Goal: Communication & Community: Answer question/provide support

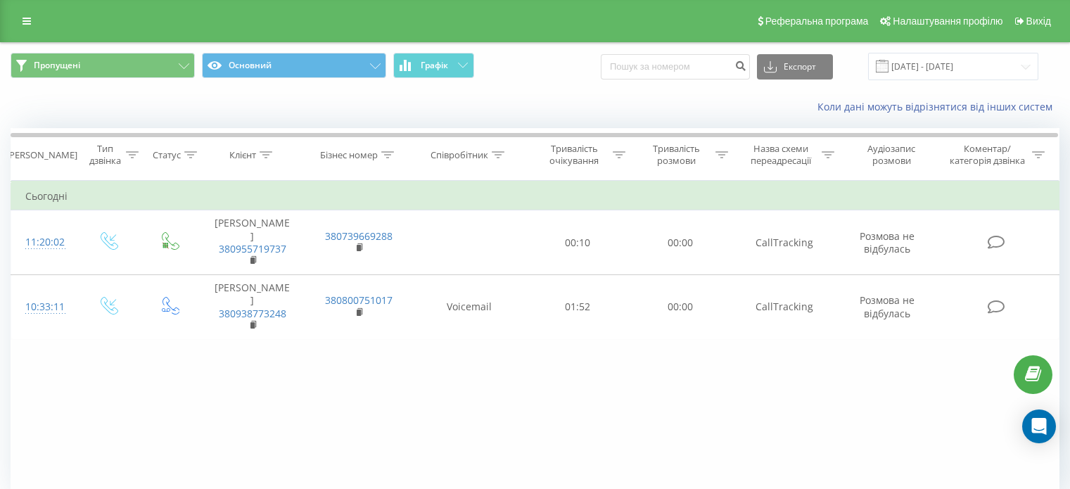
click at [125, 67] on button "Пропущені" at bounding box center [103, 65] width 184 height 25
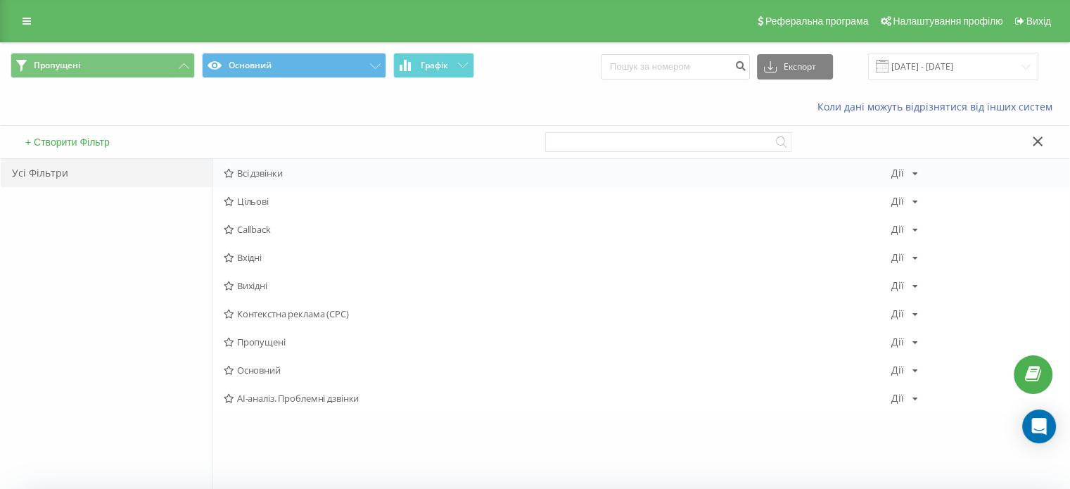
click at [252, 163] on div "Всі дзвінки [PERSON_NAME] Копіювати Видалити За замовчуванням Поділитися" at bounding box center [640, 173] width 857 height 28
click at [272, 170] on span "Всі дзвінки" at bounding box center [558, 173] width 668 height 10
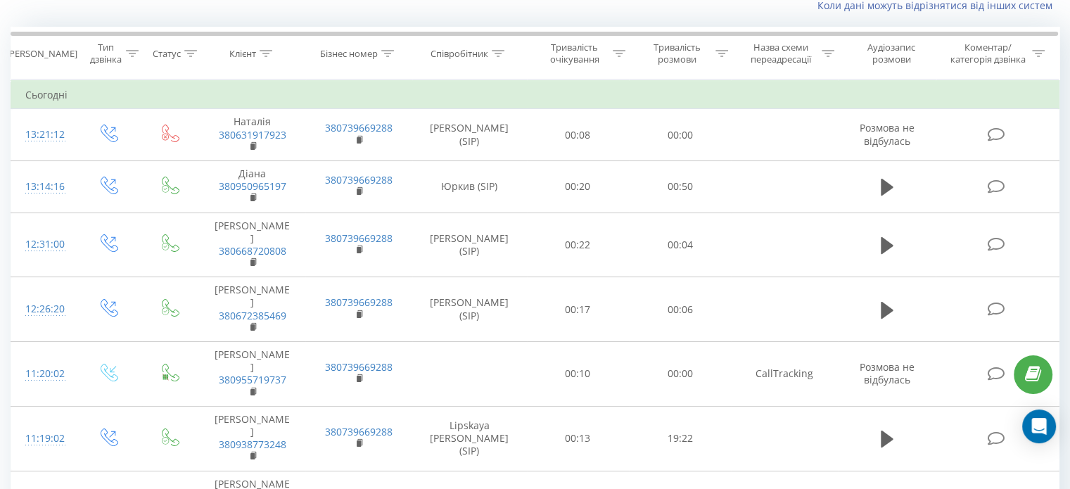
scroll to position [147, 0]
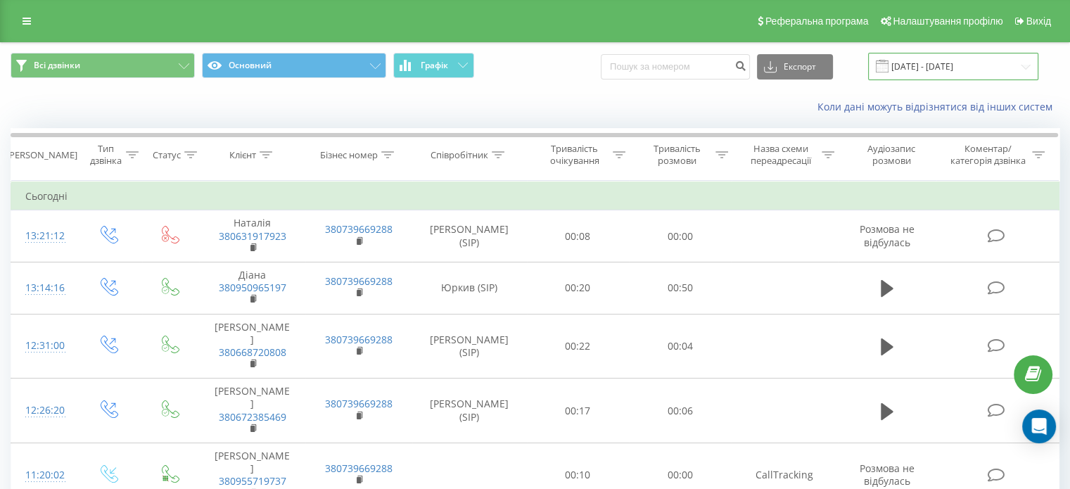
click at [928, 67] on input "[DATE] - [DATE]" at bounding box center [953, 66] width 170 height 27
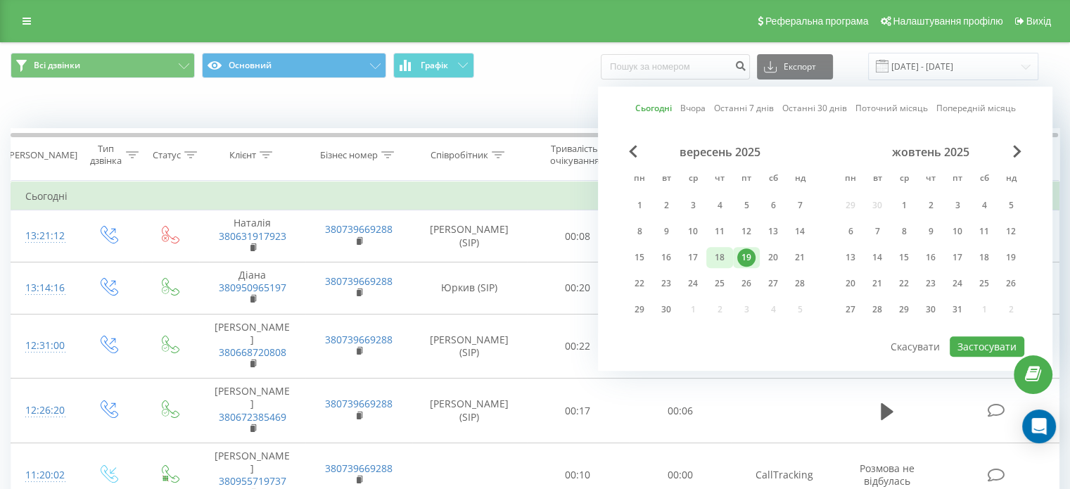
click at [723, 251] on div "18" at bounding box center [720, 257] width 18 height 18
click at [985, 345] on button "Застосувати" at bounding box center [987, 346] width 75 height 20
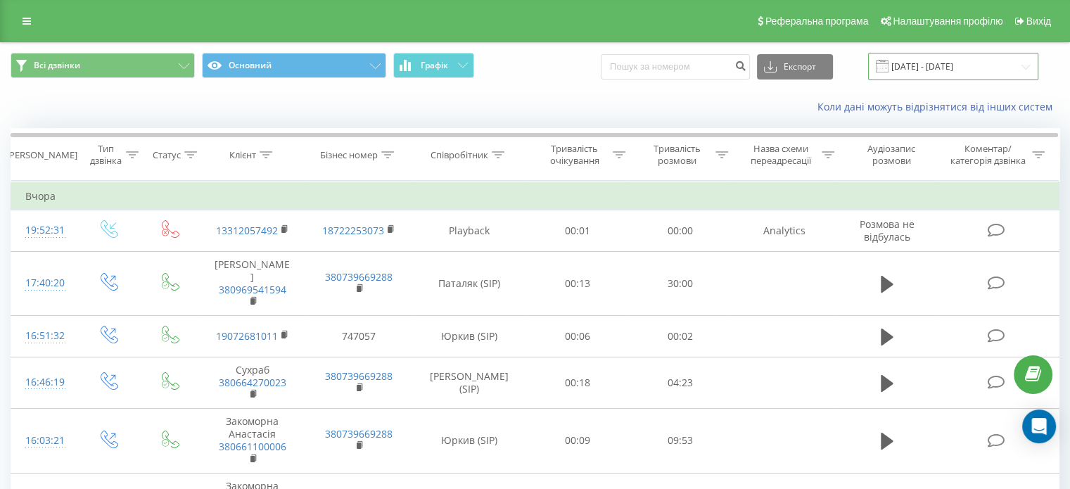
click at [920, 69] on input "18.09.2025 - 18.09.2025" at bounding box center [953, 66] width 170 height 27
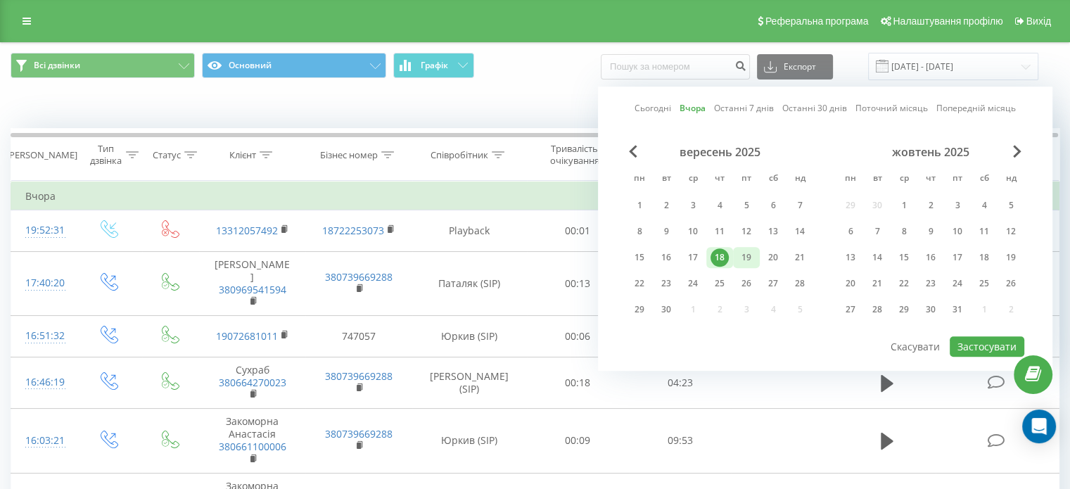
click at [747, 250] on div "19" at bounding box center [746, 257] width 18 height 18
click at [990, 339] on button "Застосувати" at bounding box center [987, 346] width 75 height 20
type input "[DATE] - [DATE]"
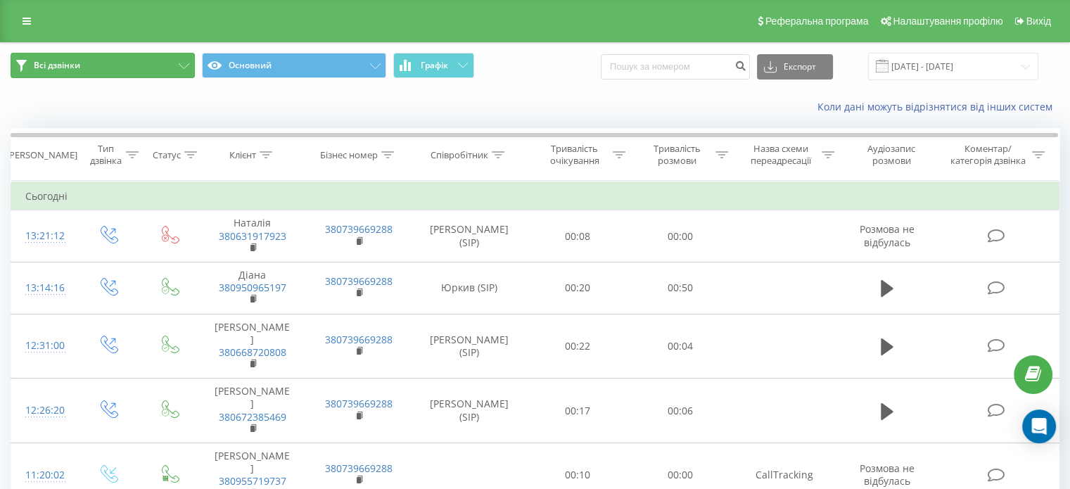
click at [113, 65] on button "Всі дзвінки" at bounding box center [103, 65] width 184 height 25
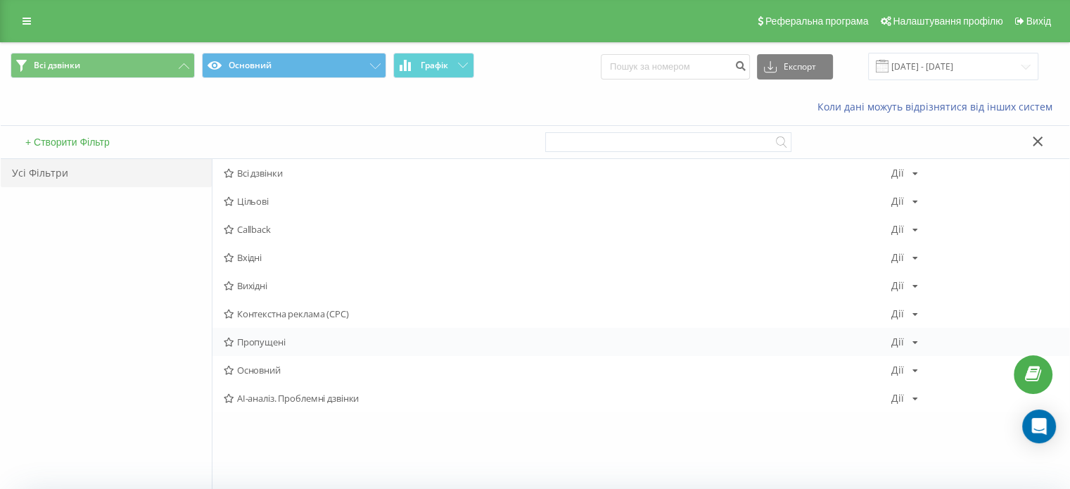
click at [273, 341] on span "Пропущені" at bounding box center [558, 342] width 668 height 10
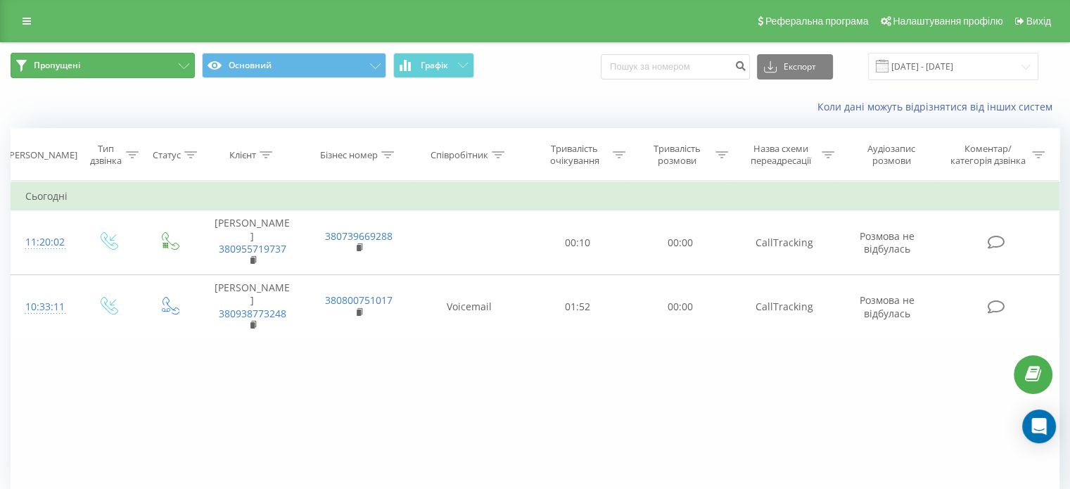
click at [112, 70] on button "Пропущені" at bounding box center [103, 65] width 184 height 25
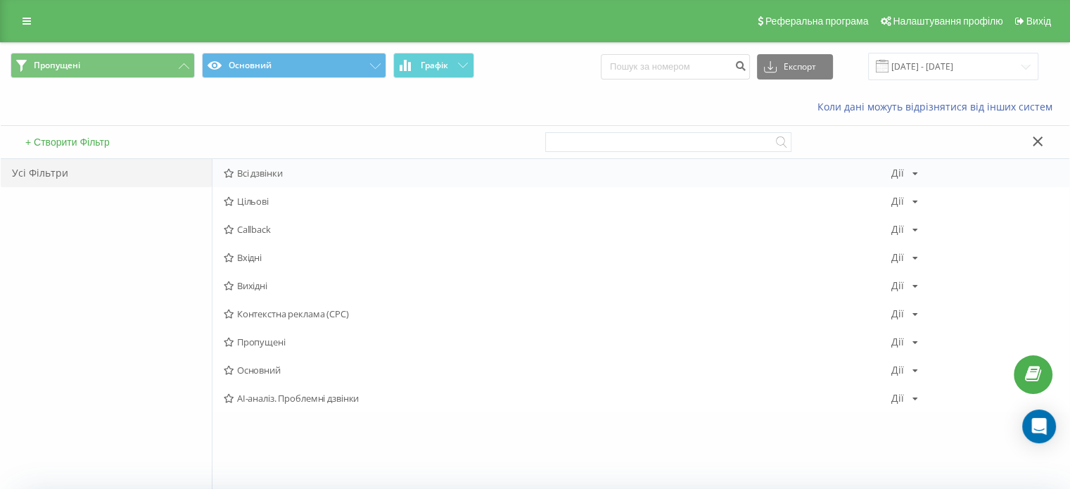
click at [257, 162] on div "Всі дзвінки Дії Редагувати Копіювати Видалити За замовчуванням Поділитися" at bounding box center [640, 173] width 857 height 28
click at [281, 171] on span "Всі дзвінки" at bounding box center [558, 173] width 668 height 10
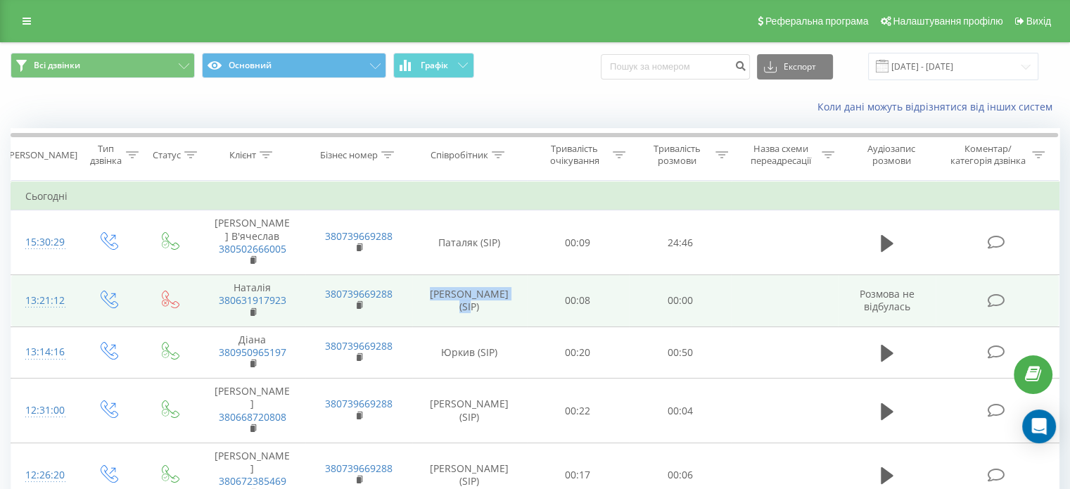
drag, startPoint x: 428, startPoint y: 290, endPoint x: 509, endPoint y: 290, distance: 80.9
click at [509, 290] on td "[PERSON_NAME] (SIP)" at bounding box center [469, 301] width 115 height 52
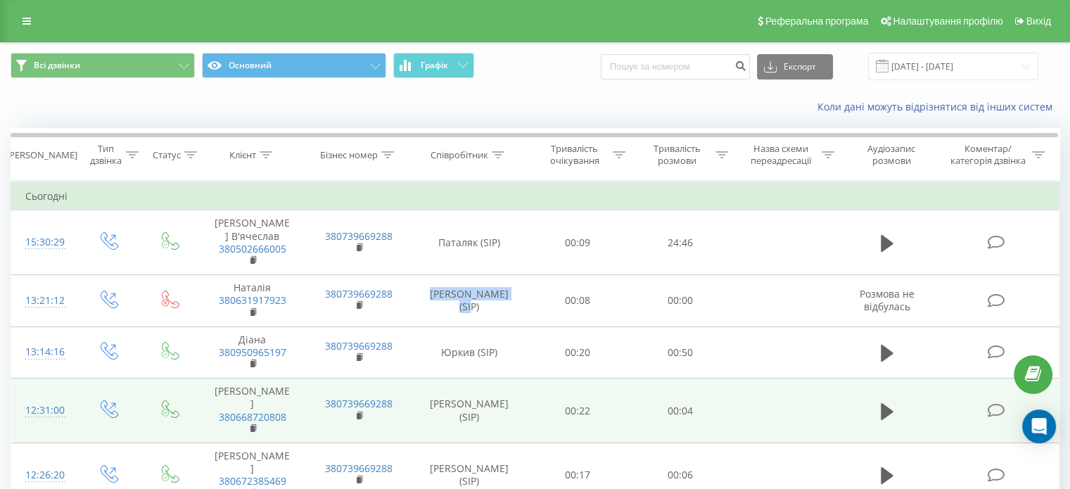
copy td "Izdebskiy Vasiliy"
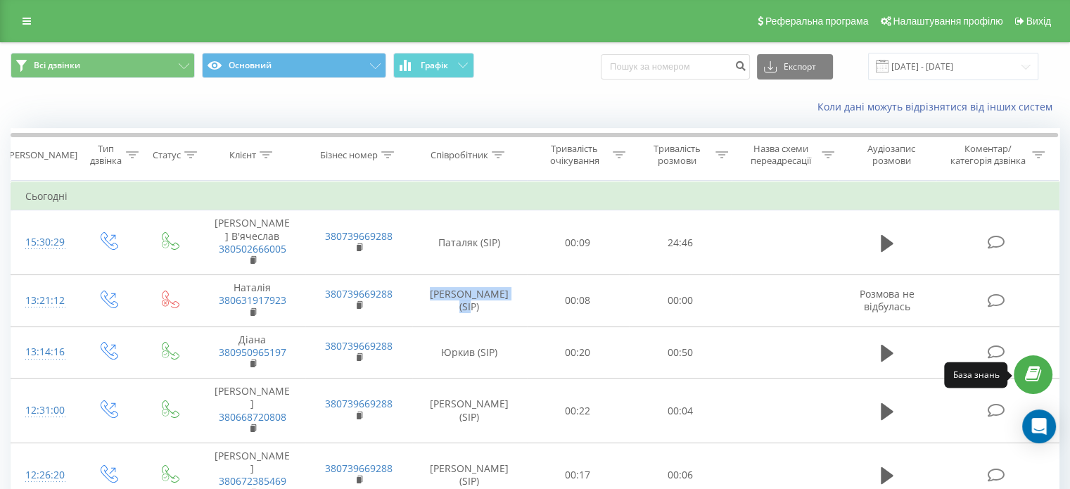
click at [1042, 370] on link at bounding box center [1033, 374] width 39 height 39
click at [1046, 425] on icon "Open Intercom Messenger" at bounding box center [1039, 426] width 18 height 18
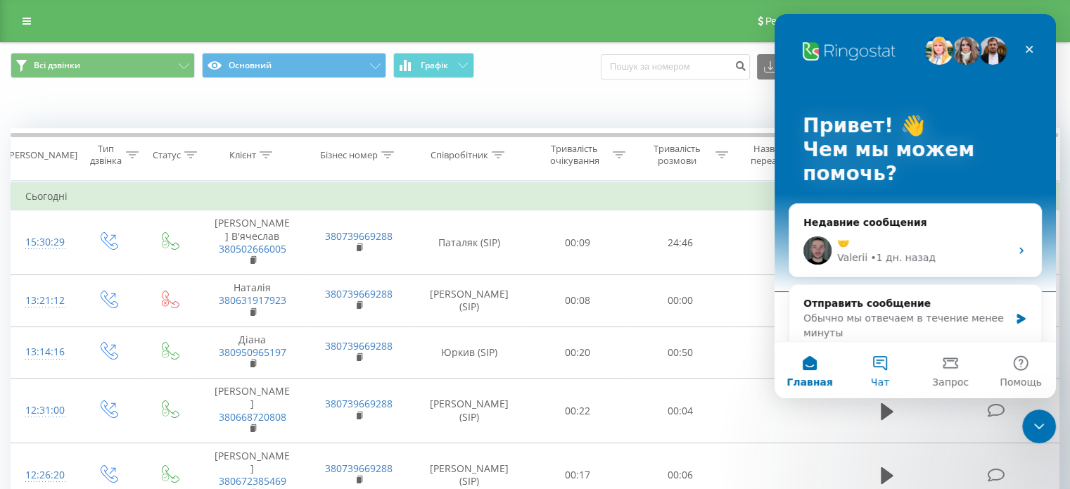
click at [884, 367] on button "Чат" at bounding box center [880, 370] width 70 height 56
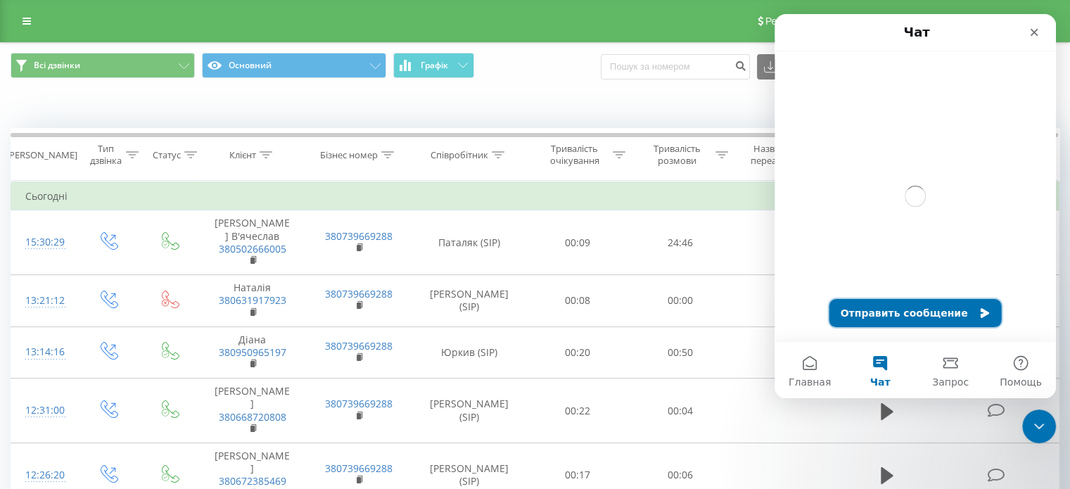
click at [937, 316] on button "Отправить сообщение" at bounding box center [915, 313] width 172 height 28
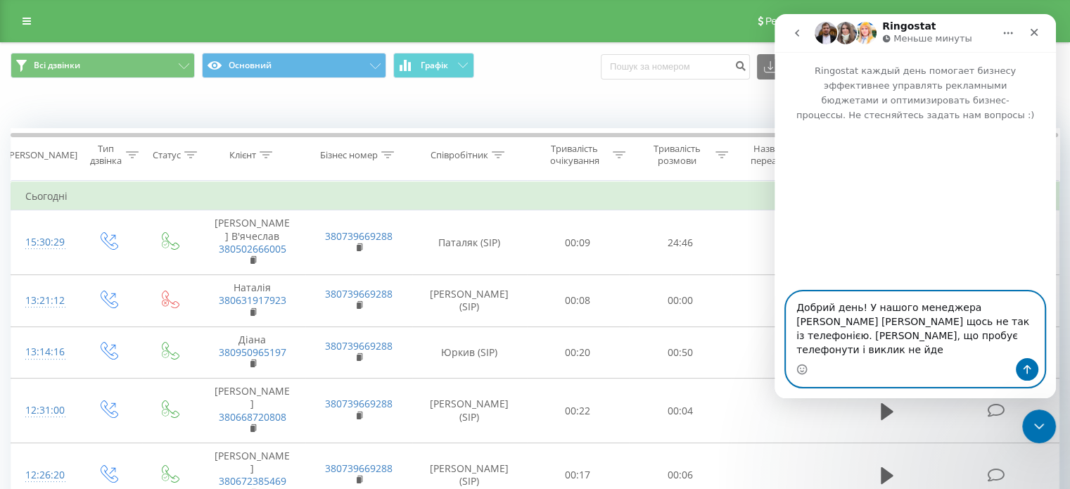
type textarea "Добрий день! У нашого менеджера [PERSON_NAME] [PERSON_NAME] щось не так із теле…"
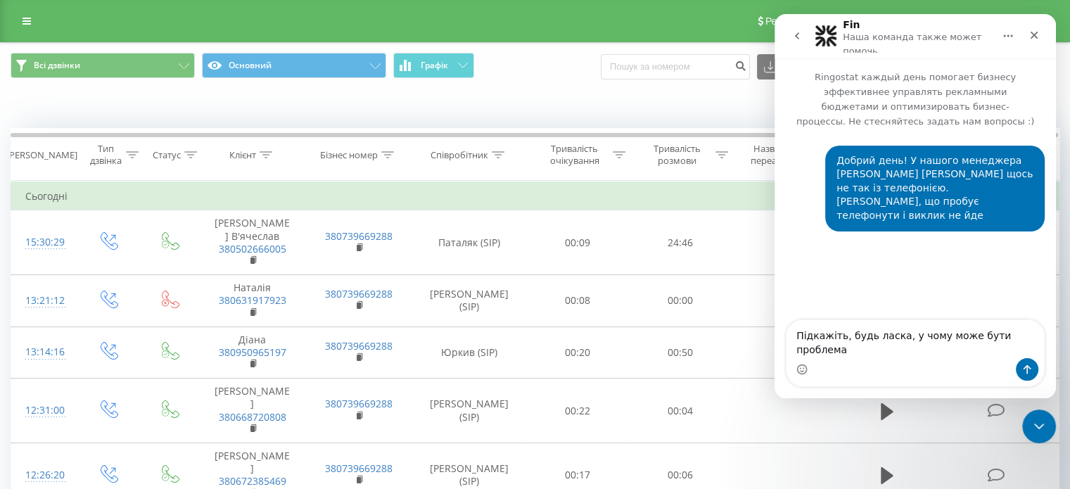
type textarea "Підкажіть, будь ласка, у чому може бути проблема?"
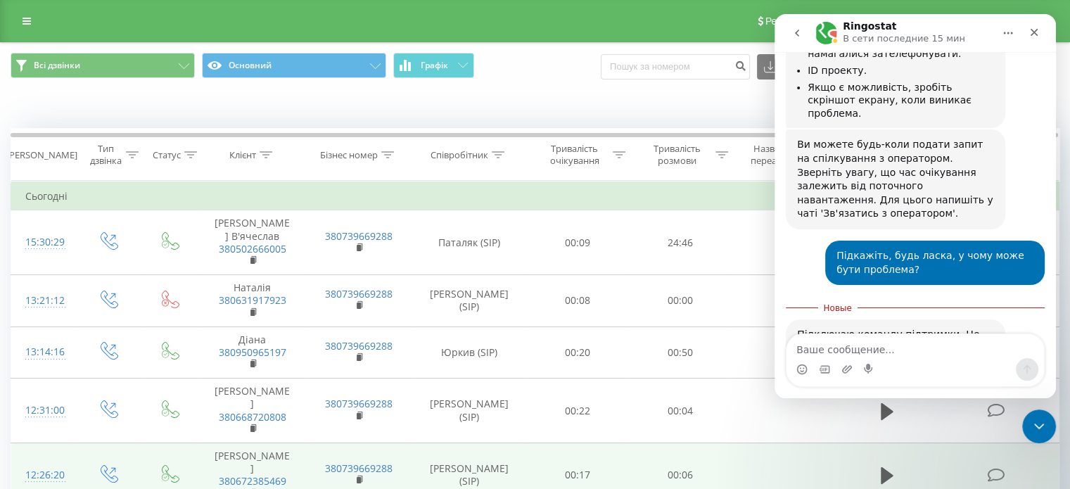
scroll to position [366, 0]
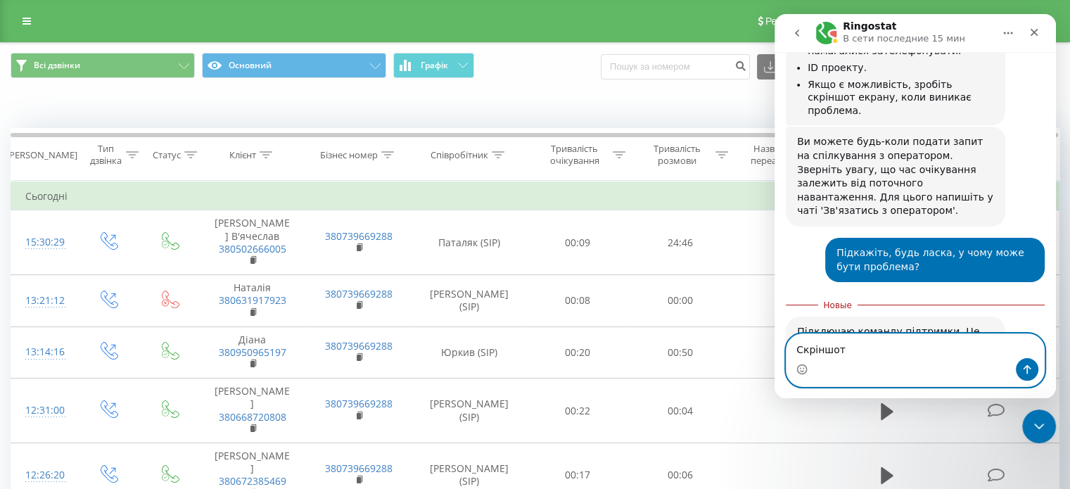
type textarea "Скріншот"
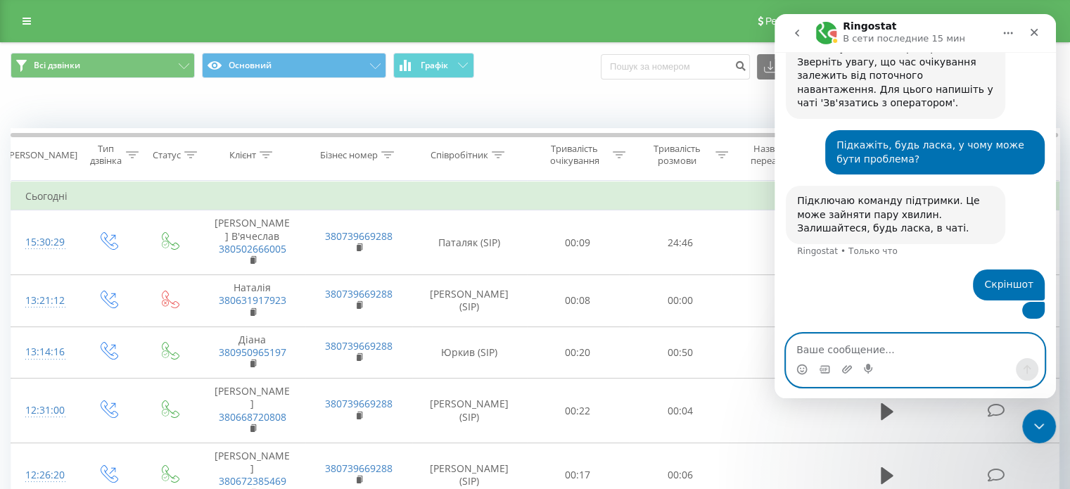
scroll to position [592, 0]
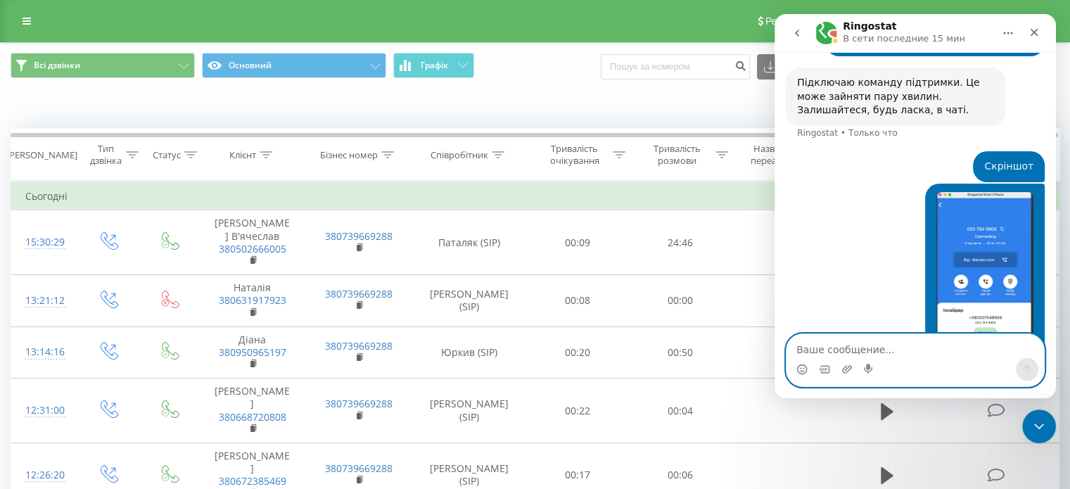
click at [952, 213] on img "Сергій говорит…" at bounding box center [984, 286] width 97 height 189
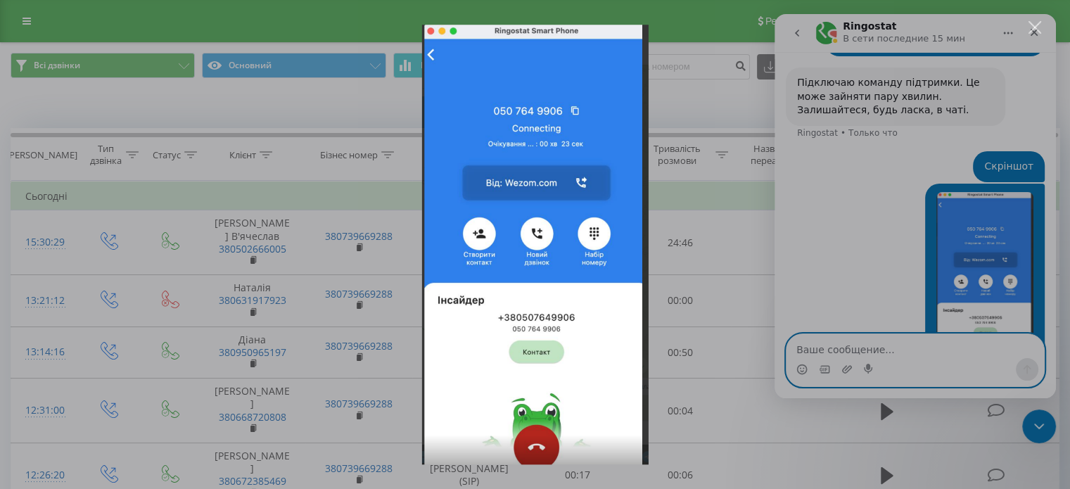
click at [867, 248] on div "Мессенджер Intercom" at bounding box center [535, 244] width 1070 height 489
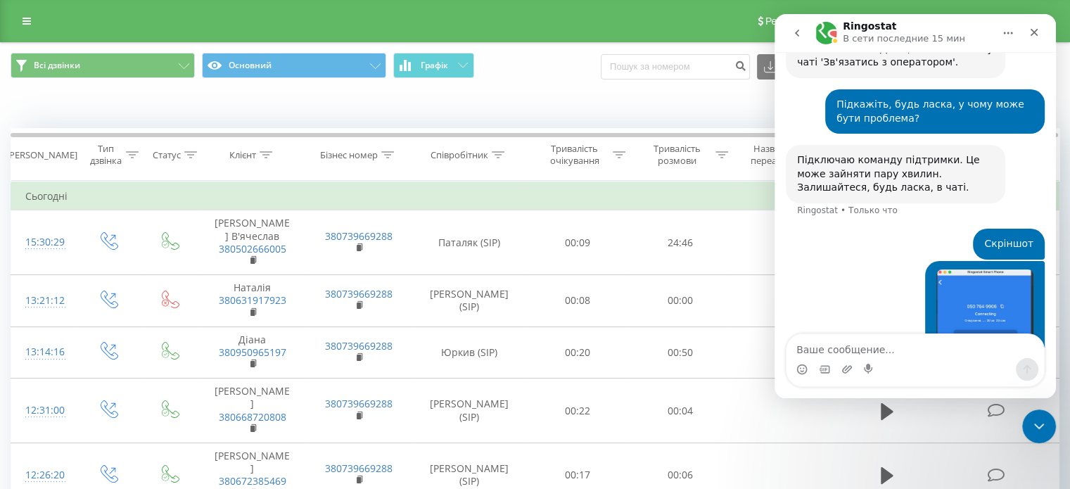
scroll to position [592, 0]
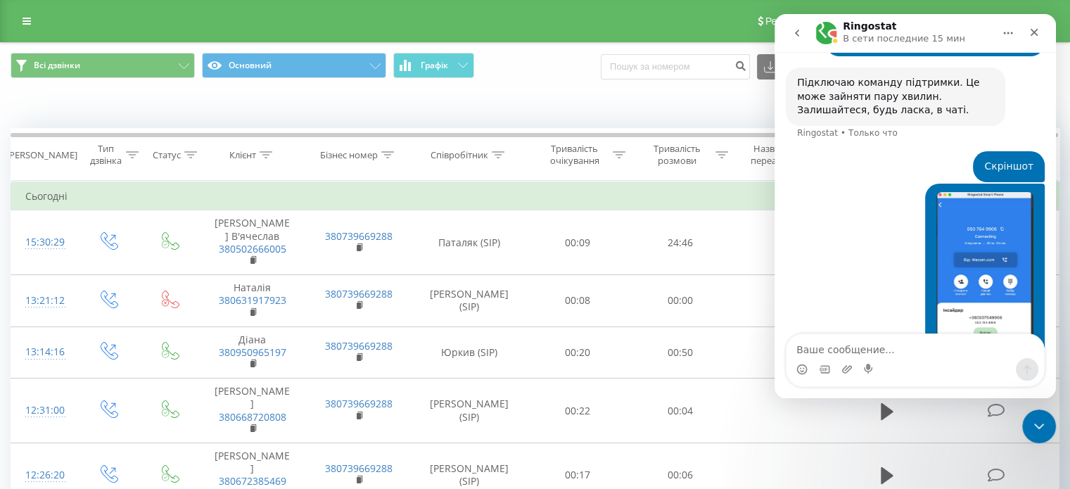
click at [863, 350] on textarea "Ваше сообщение..." at bounding box center [914, 346] width 257 height 24
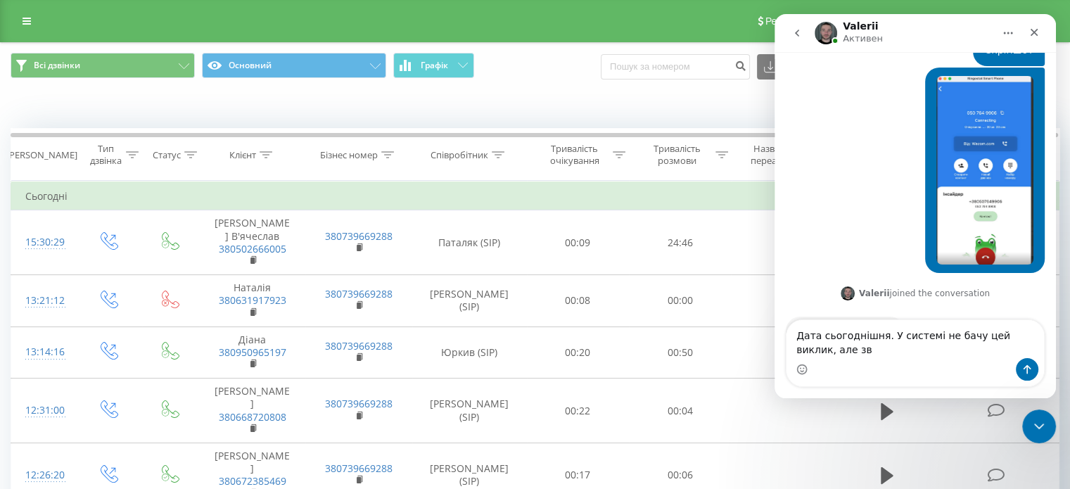
scroll to position [708, 0]
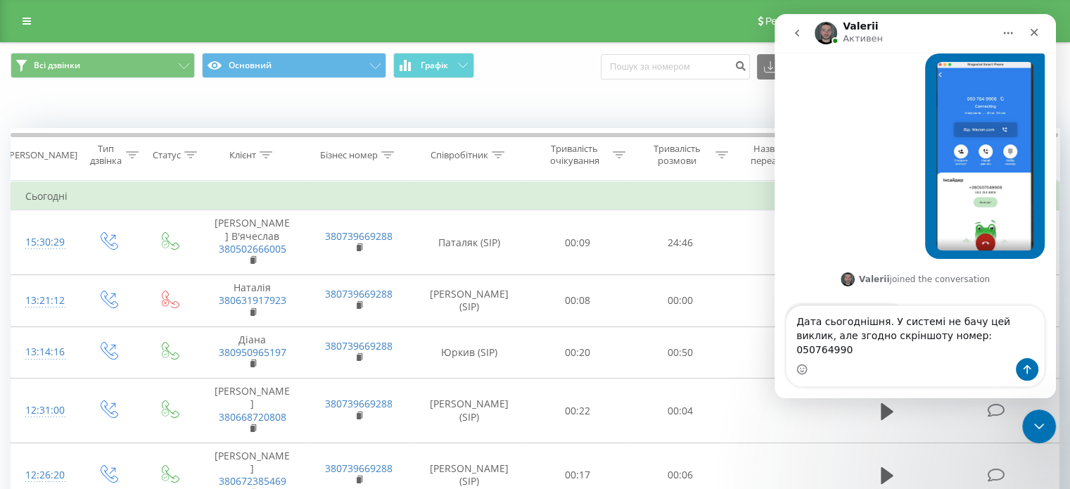
type textarea "Дата сьогоднішня. У системі не бачу цей виклик, але згодно скріншоту номер: 050…"
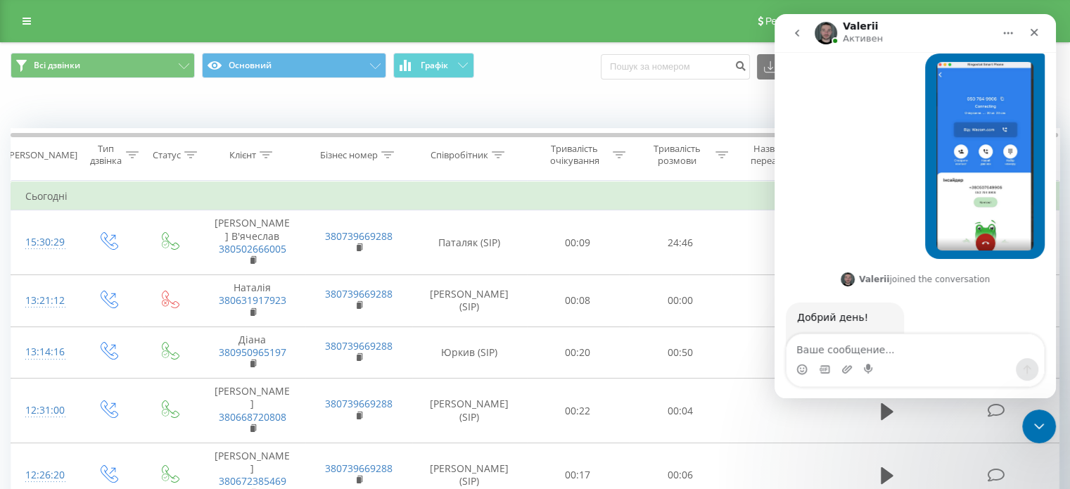
scroll to position [763, 0]
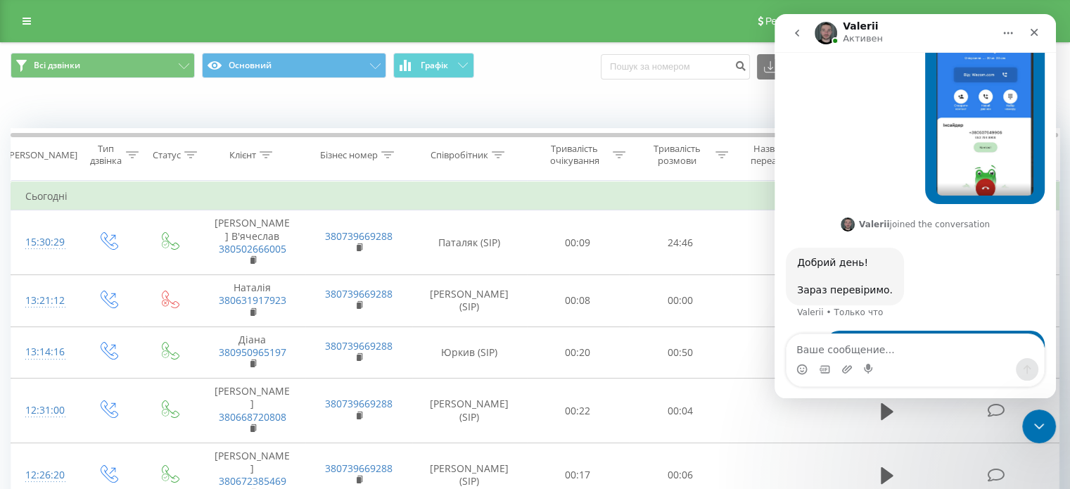
click at [884, 334] on textarea "Ваше сообщение..." at bounding box center [914, 346] width 257 height 24
drag, startPoint x: 881, startPoint y: 306, endPoint x: 828, endPoint y: 308, distance: 53.5
click at [828, 331] on div "Дата сьогоднішня. У системі не бачу цей виклик, але згодно скріншоту номер: 050…" at bounding box center [934, 360] width 219 height 58
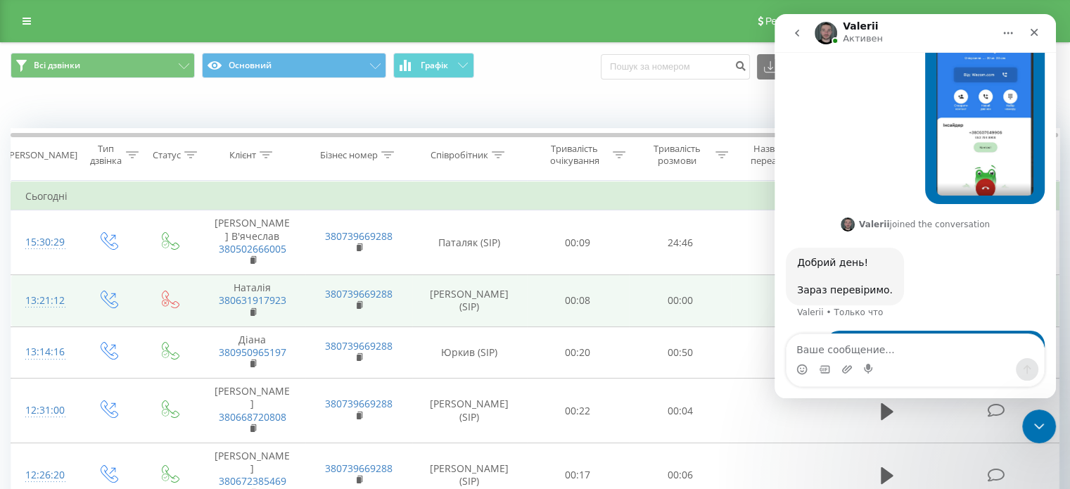
copy div "Дата сьогоднішня. У системі не бачу цей виклик, але згодно скріншоту номер: 050…"
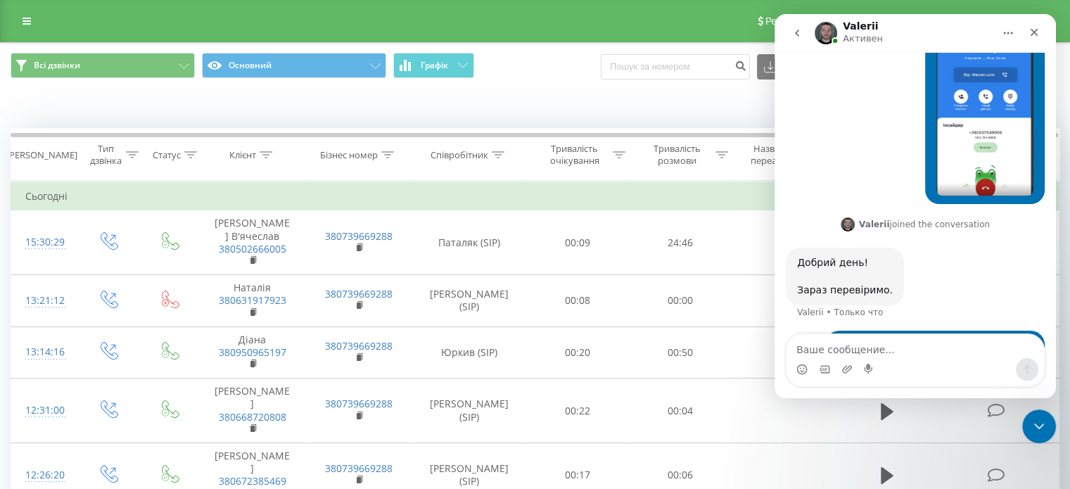
drag, startPoint x: 879, startPoint y: 306, endPoint x: 884, endPoint y: 300, distance: 8.0
click at [879, 339] on div "Дата сьогоднішня. У системі не бачу цей виклик, але згодно скріншоту номер: 050…" at bounding box center [934, 360] width 197 height 42
click at [867, 339] on div "Дата сьогоднішня. У системі не бачу цей виклик, але згодно скріншоту номер: 050…" at bounding box center [934, 360] width 197 height 42
drag, startPoint x: 830, startPoint y: 306, endPoint x: 881, endPoint y: 305, distance: 51.4
click at [881, 339] on div "Дата сьогоднішня. У системі не бачу цей виклик, але згодно скріншоту номер: 050…" at bounding box center [934, 360] width 197 height 42
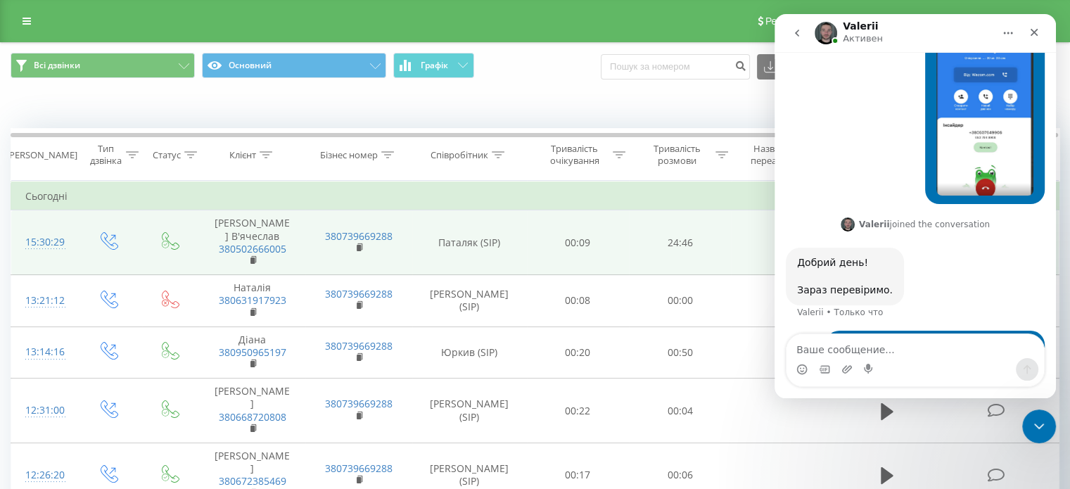
copy div "0507649906"
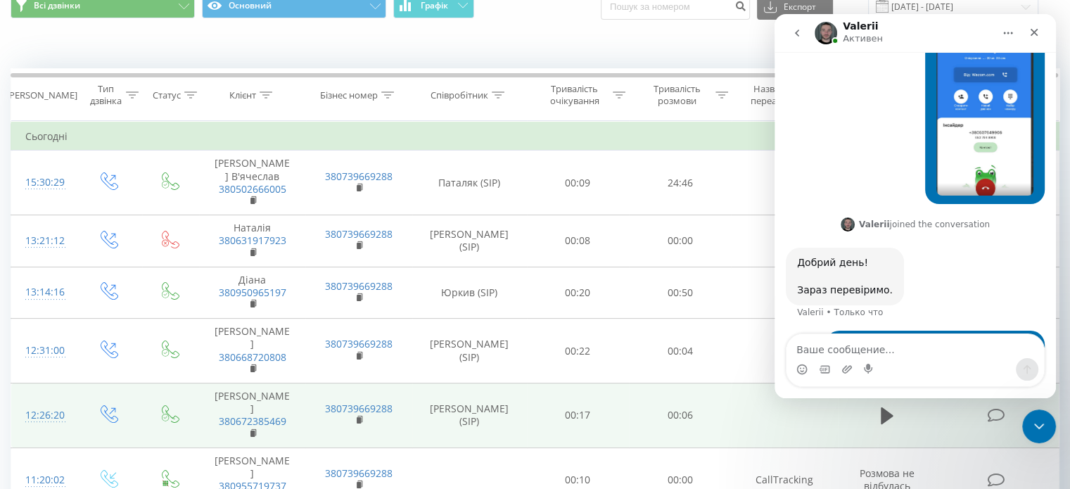
scroll to position [0, 0]
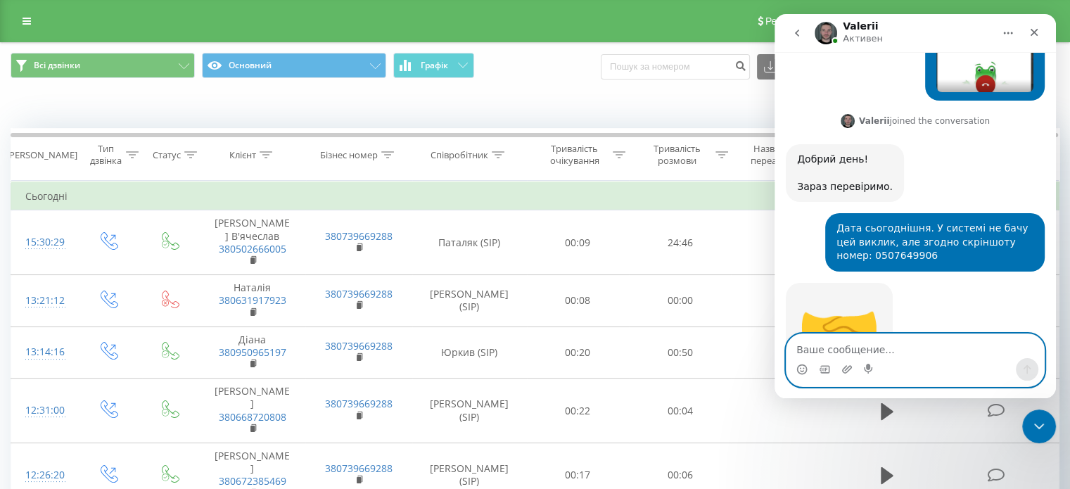
scroll to position [867, 0]
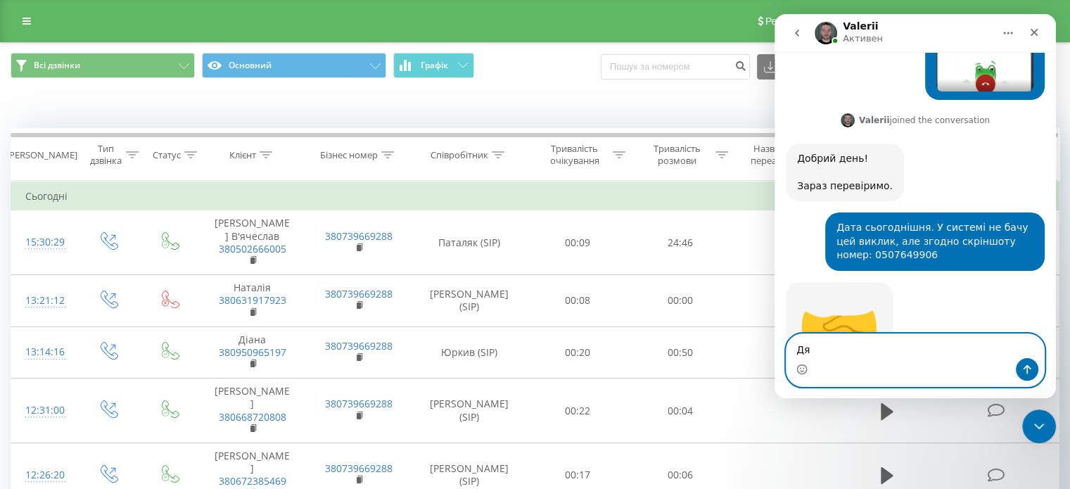
type textarea "Д"
type textarea "Заздалегідь дякую)"
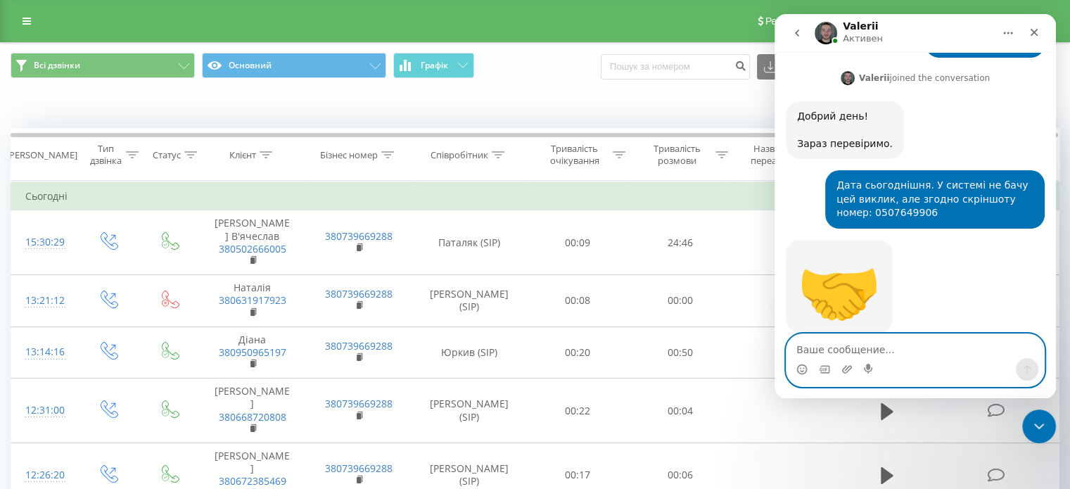
scroll to position [963, 0]
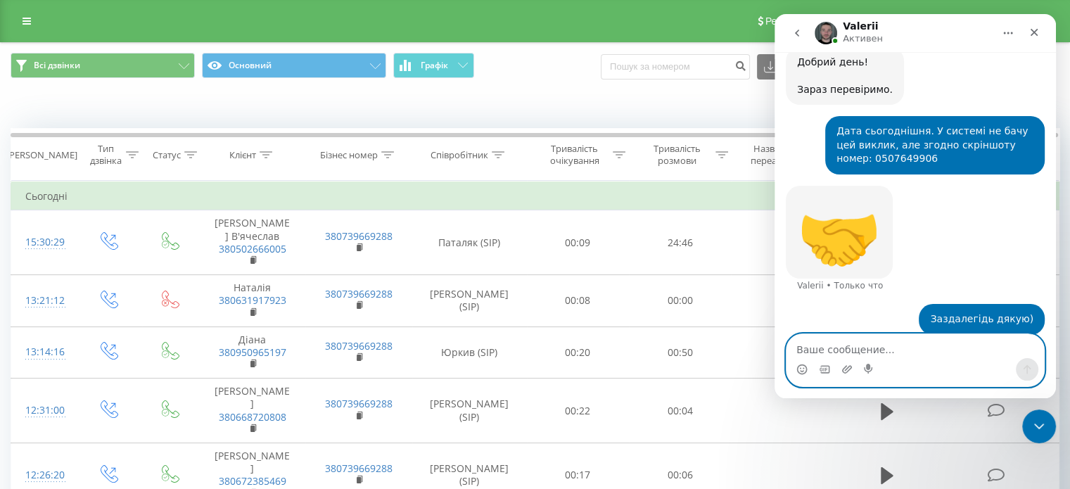
click at [840, 343] on textarea "Ваше сообщение..." at bounding box center [914, 346] width 257 height 24
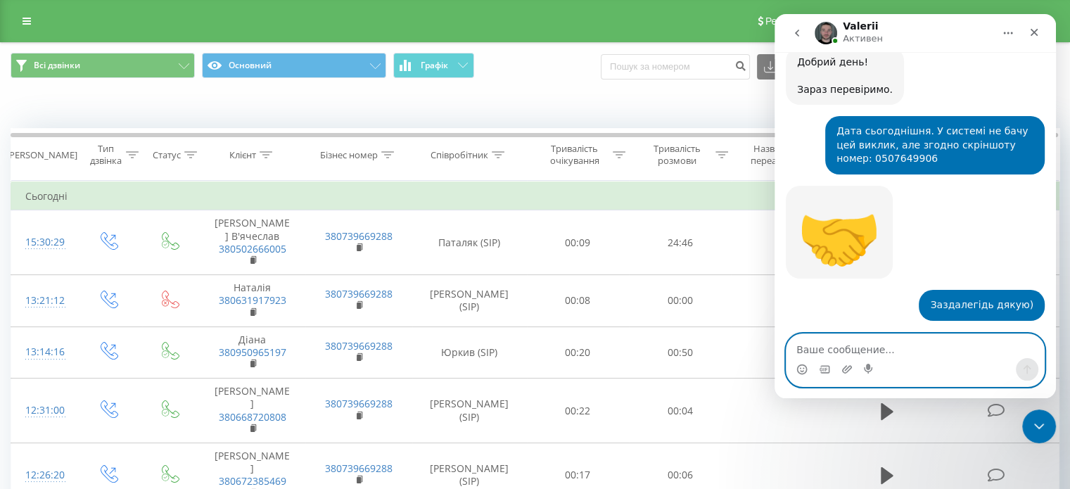
scroll to position [965, 0]
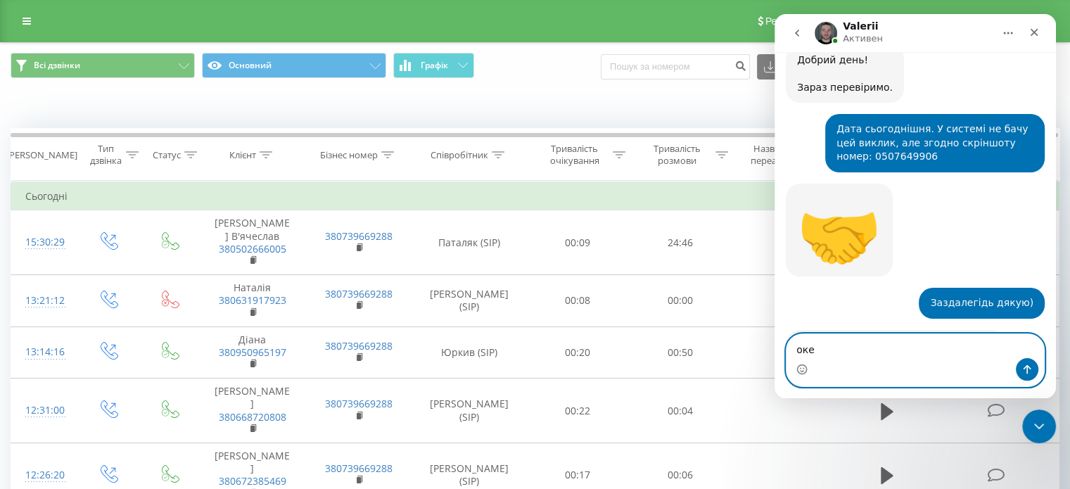
type textarea "окей"
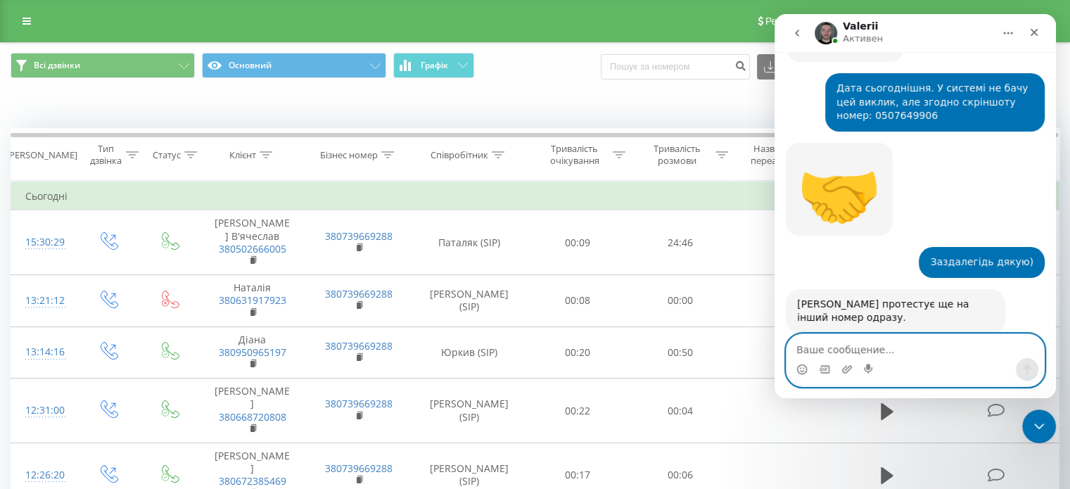
scroll to position [1007, 0]
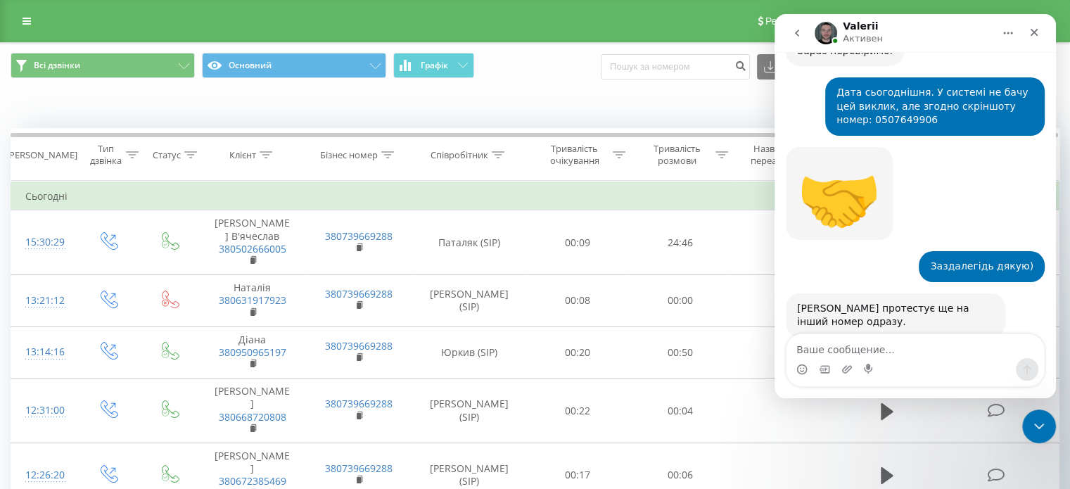
scroll to position [1007, 0]
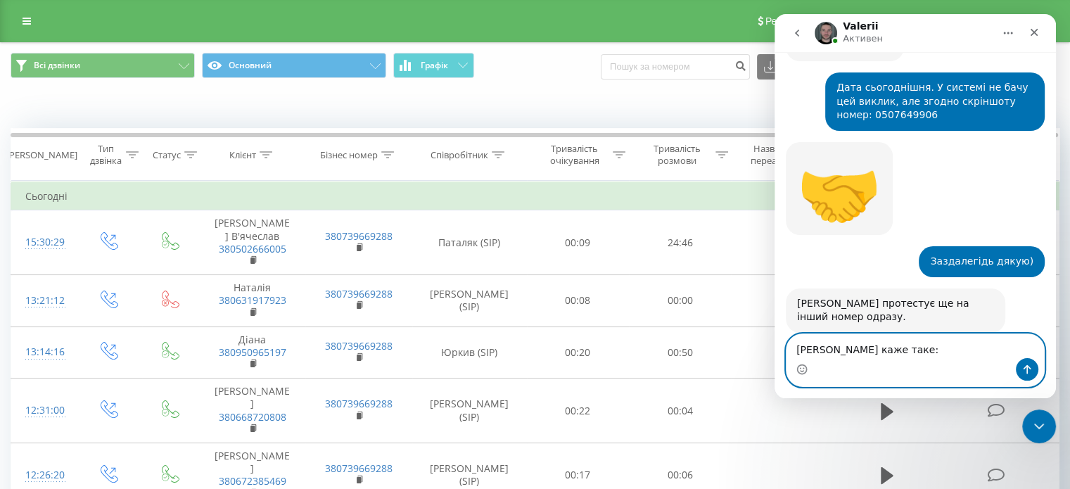
type textarea "Менеджер каже таке:"
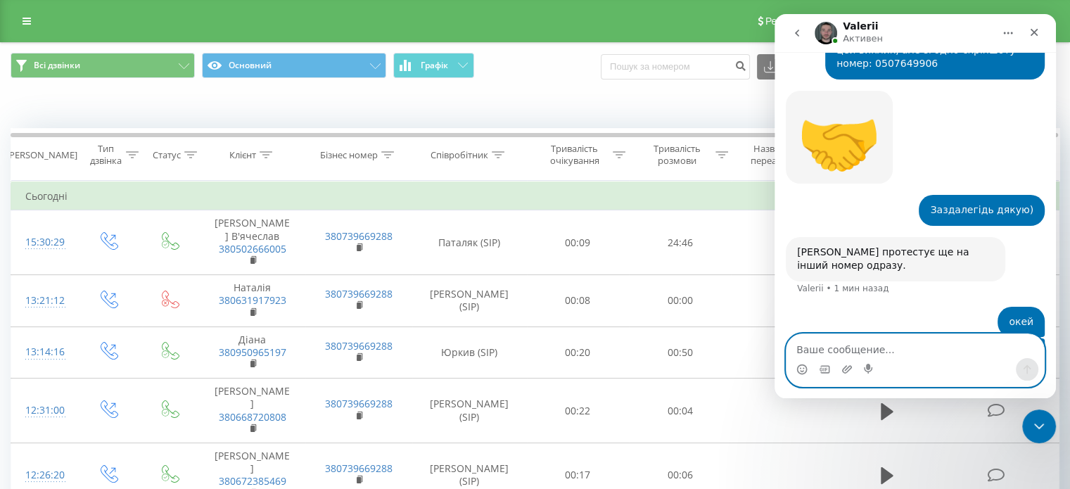
scroll to position [1078, 0]
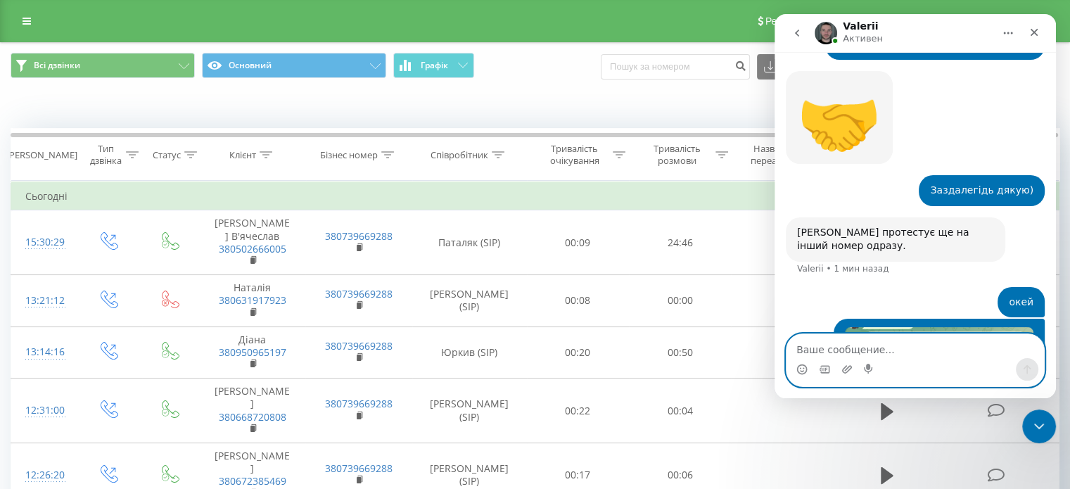
click at [870, 327] on img "Сергій говорит…" at bounding box center [939, 343] width 189 height 32
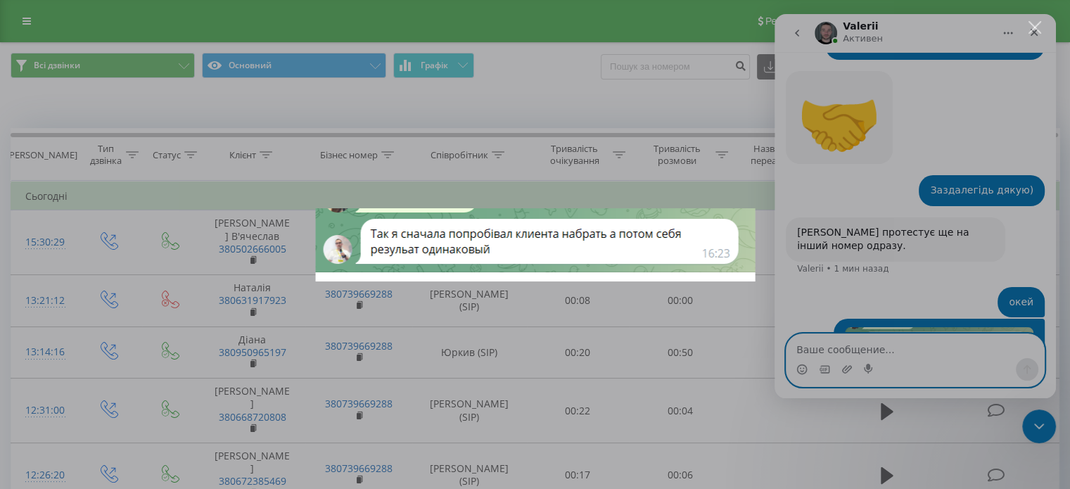
click at [820, 314] on div "Мессенджер Intercom" at bounding box center [535, 244] width 1070 height 489
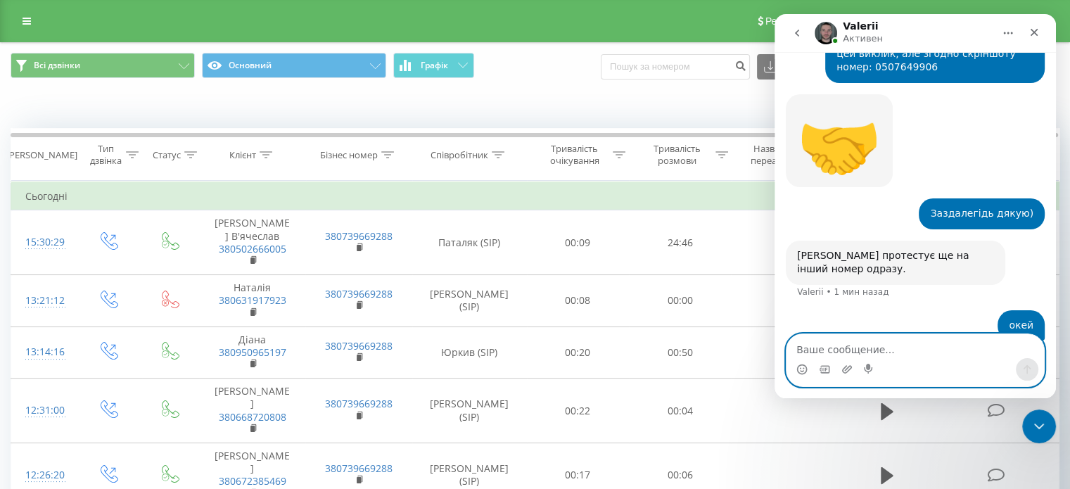
scroll to position [1077, 0]
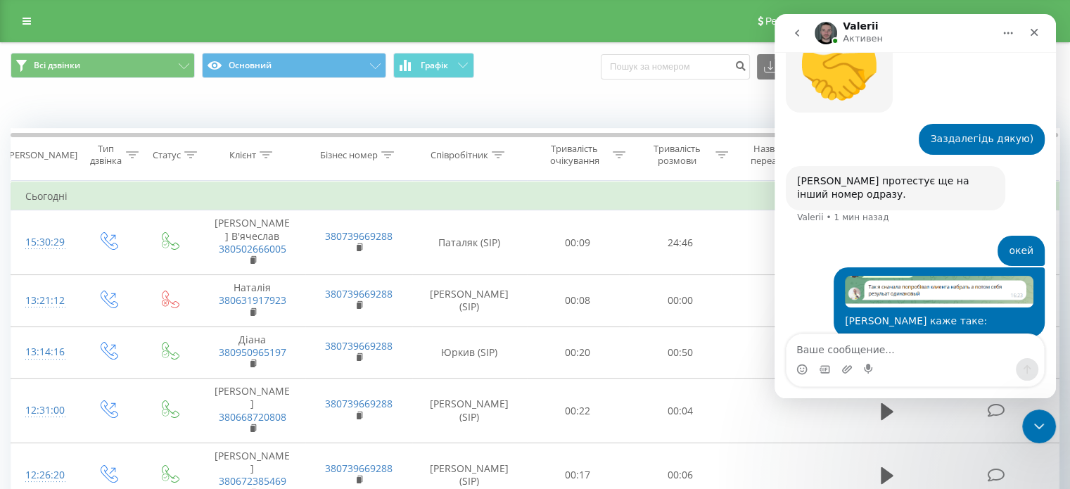
scroll to position [1131, 0]
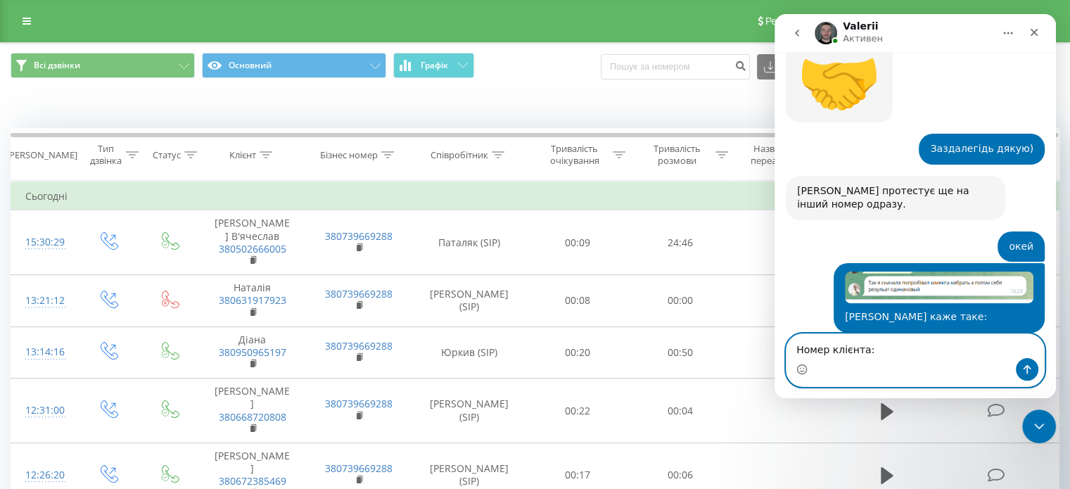
paste textarea "380994915528"
type textarea "Номер клієнта: 380994915528"
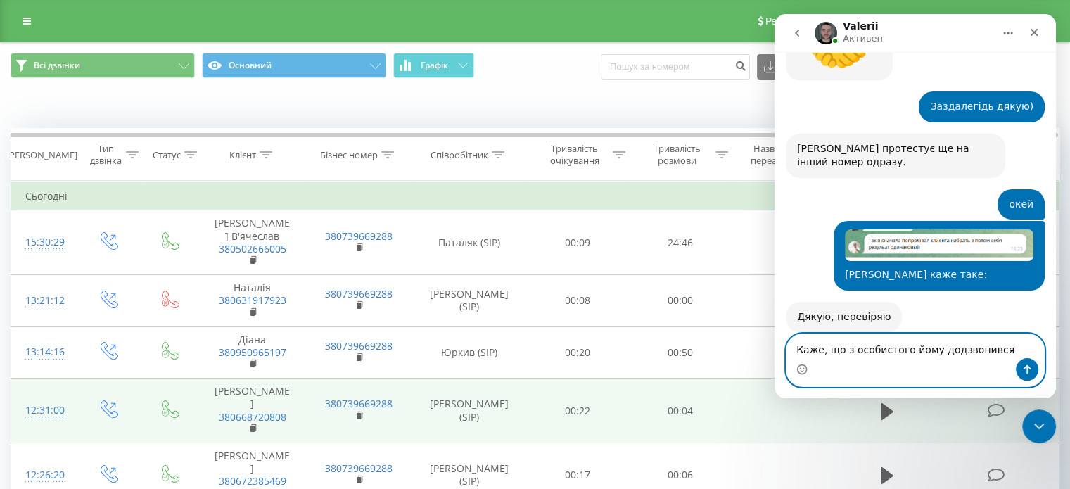
type textarea "Каже, що з особистого йому додзвонився"
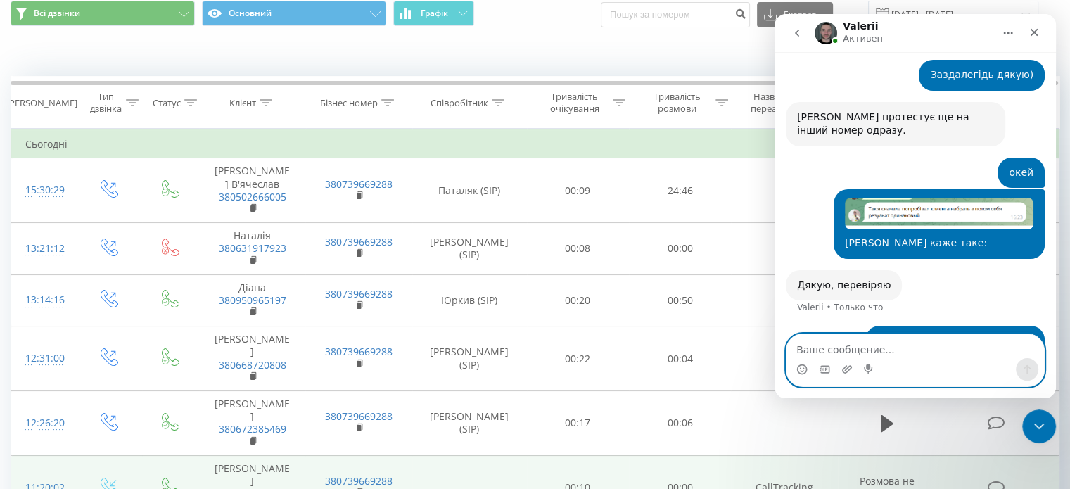
scroll to position [0, 0]
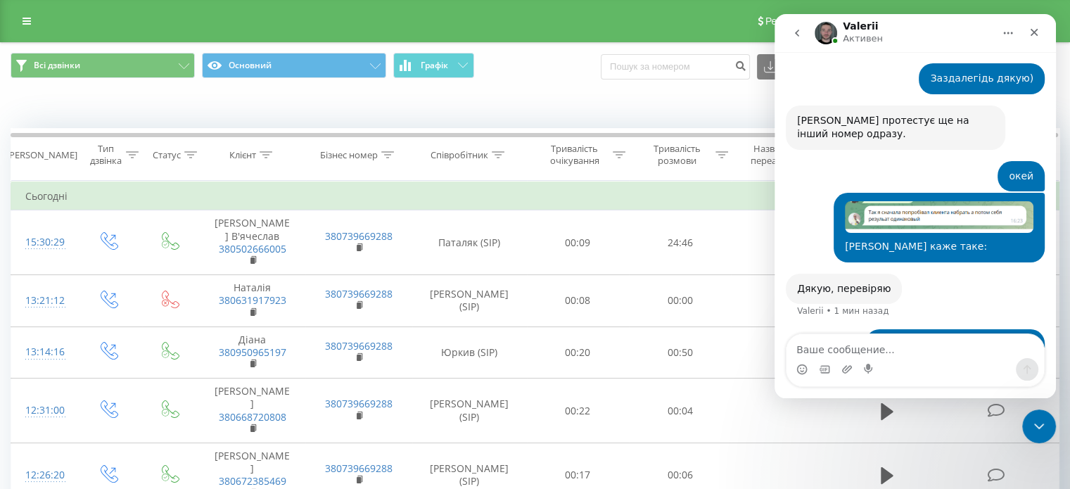
scroll to position [1193, 0]
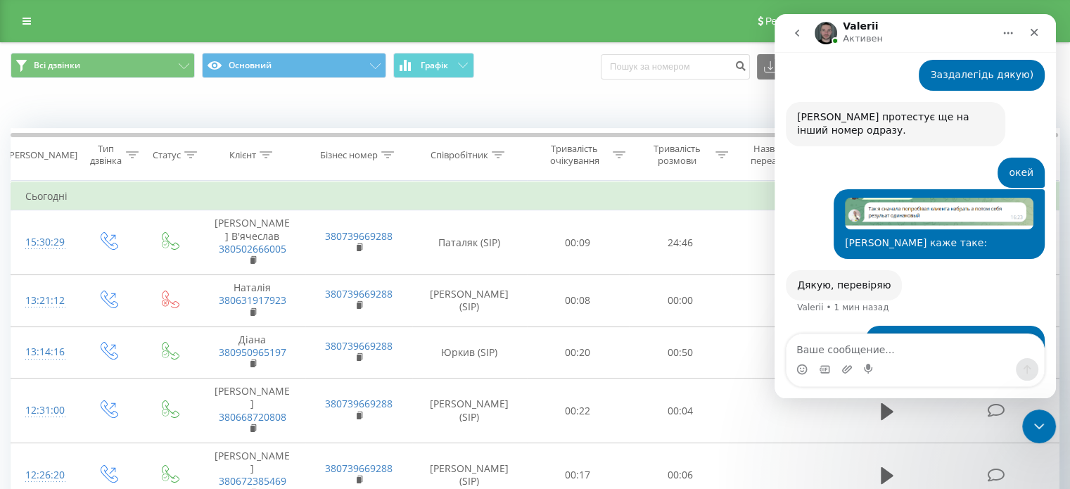
click at [889, 198] on img "Сергій говорит…" at bounding box center [939, 214] width 189 height 32
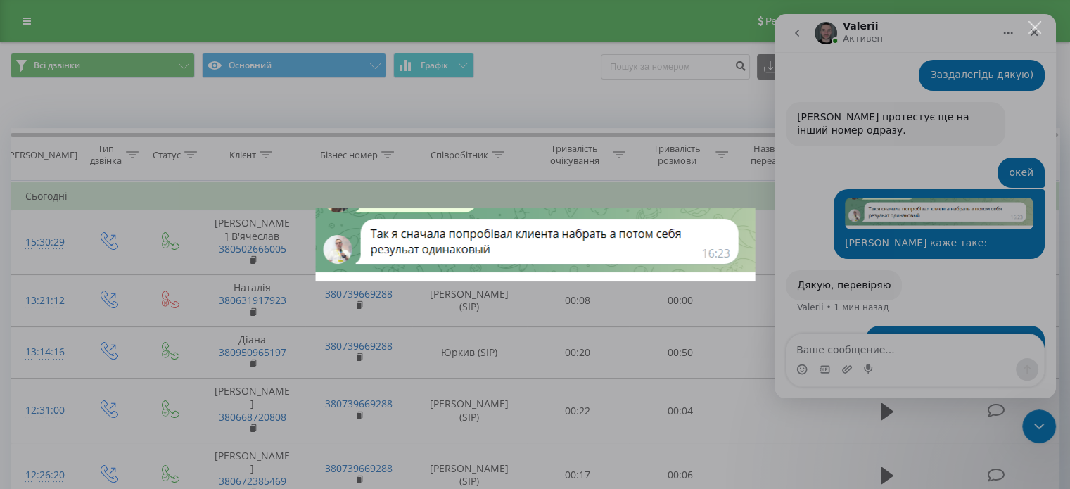
click at [507, 96] on div "Мессенджер Intercom" at bounding box center [535, 244] width 1070 height 489
